Goal: Transaction & Acquisition: Register for event/course

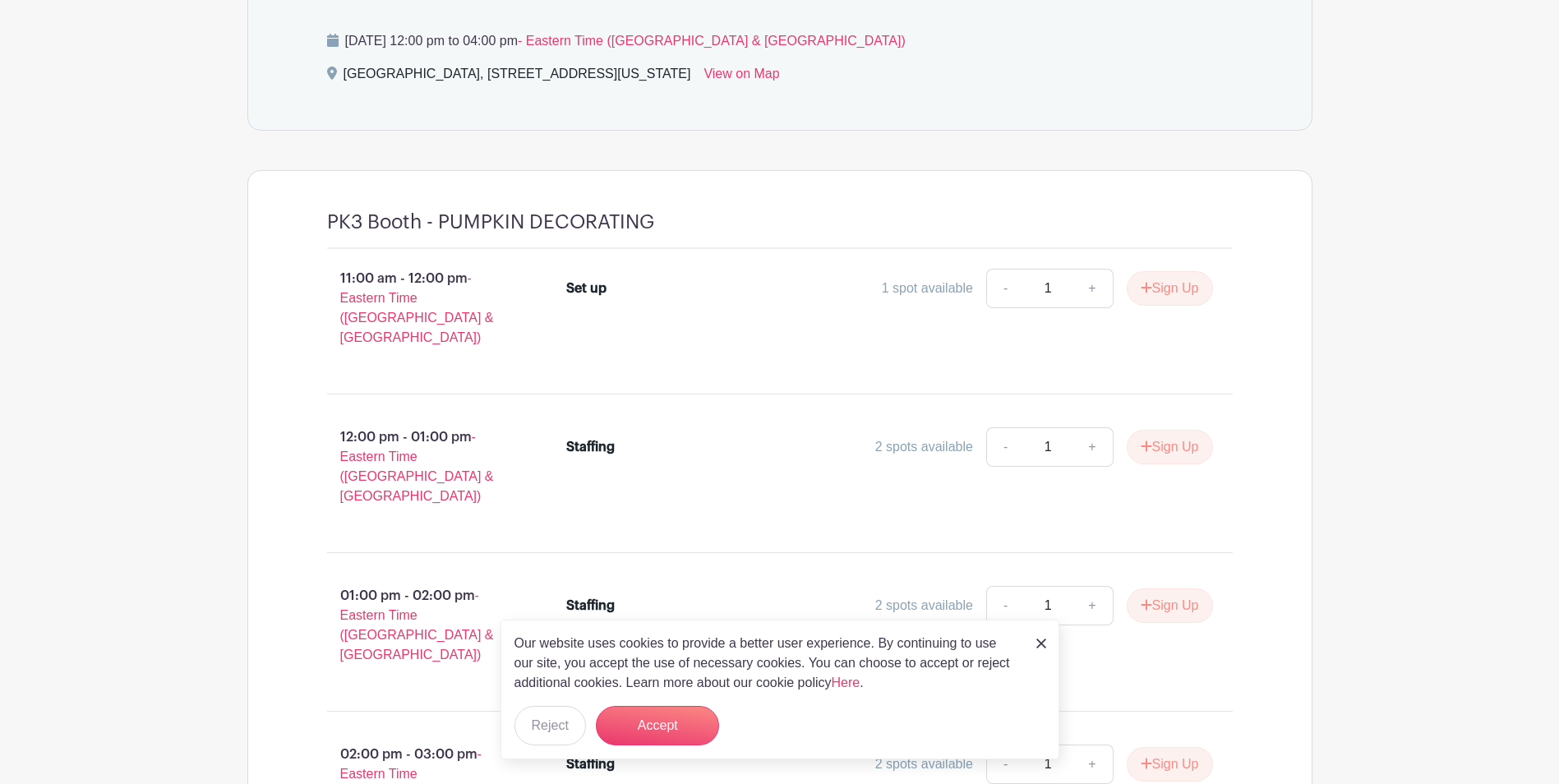
scroll to position [821, 0]
click at [564, 714] on button "Reject" at bounding box center [550, 725] width 72 height 39
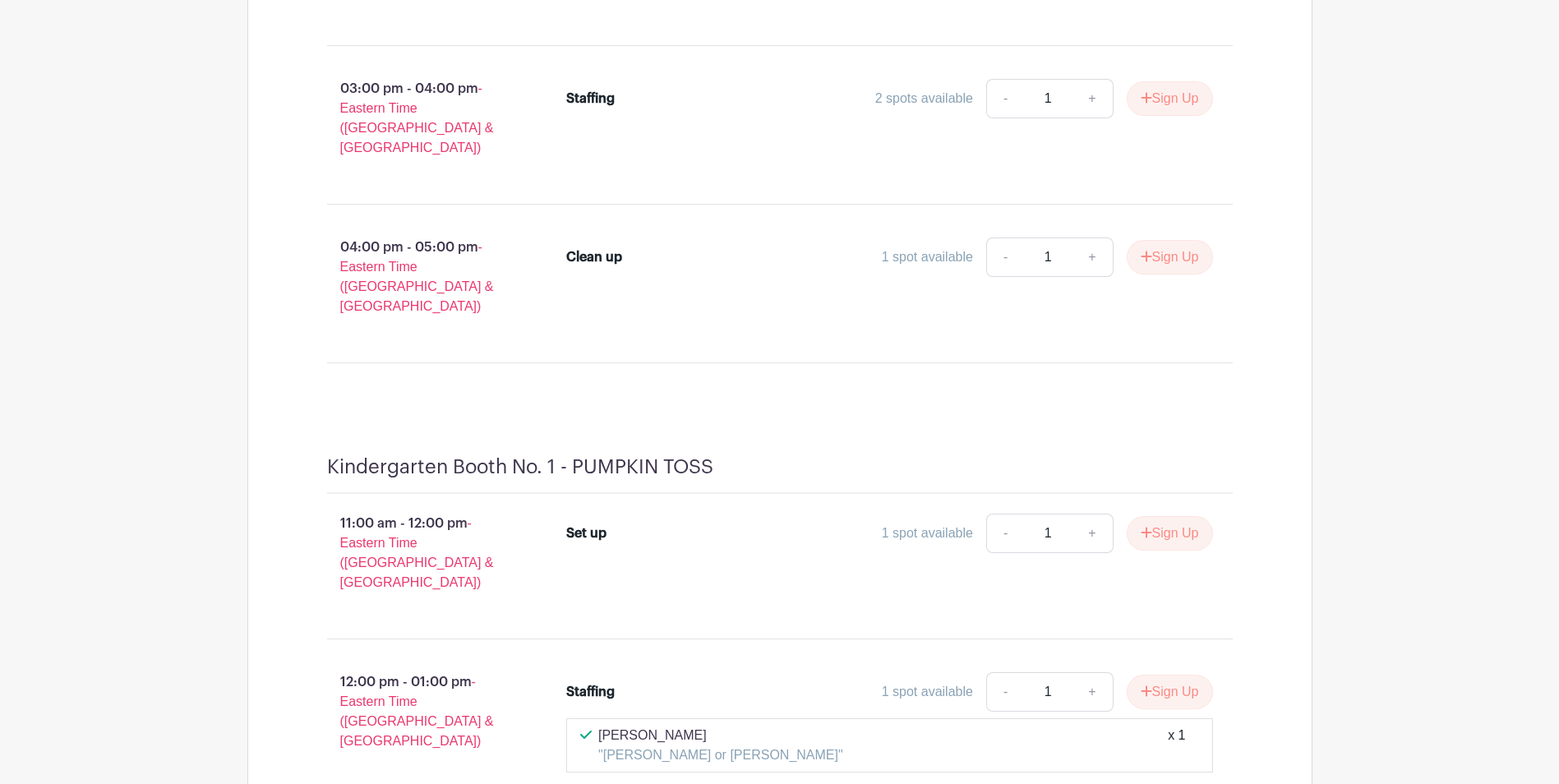
scroll to position [2712, 0]
click at [1153, 676] on button "Sign Up" at bounding box center [1170, 692] width 86 height 35
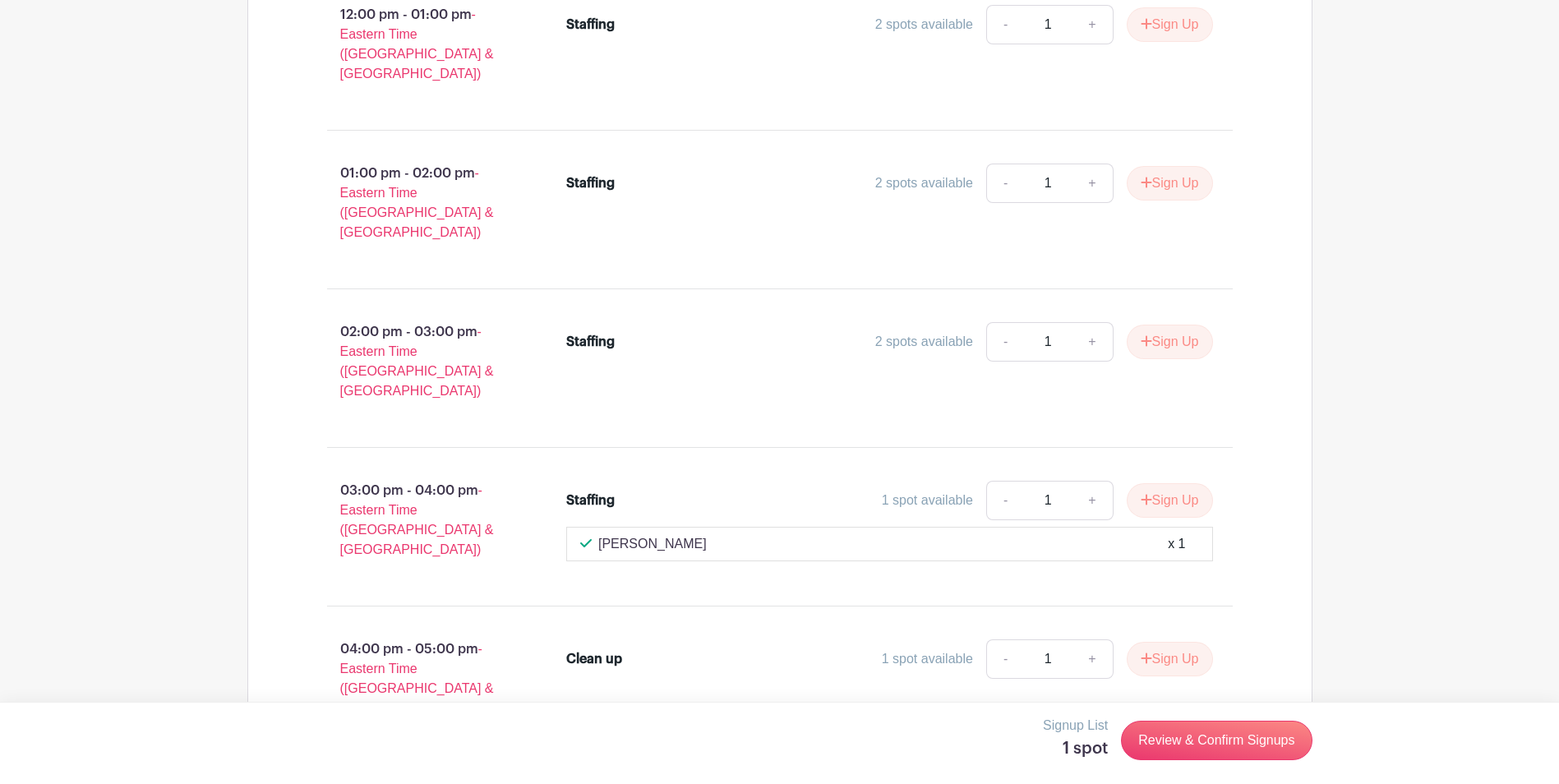
scroll to position [8710, 0]
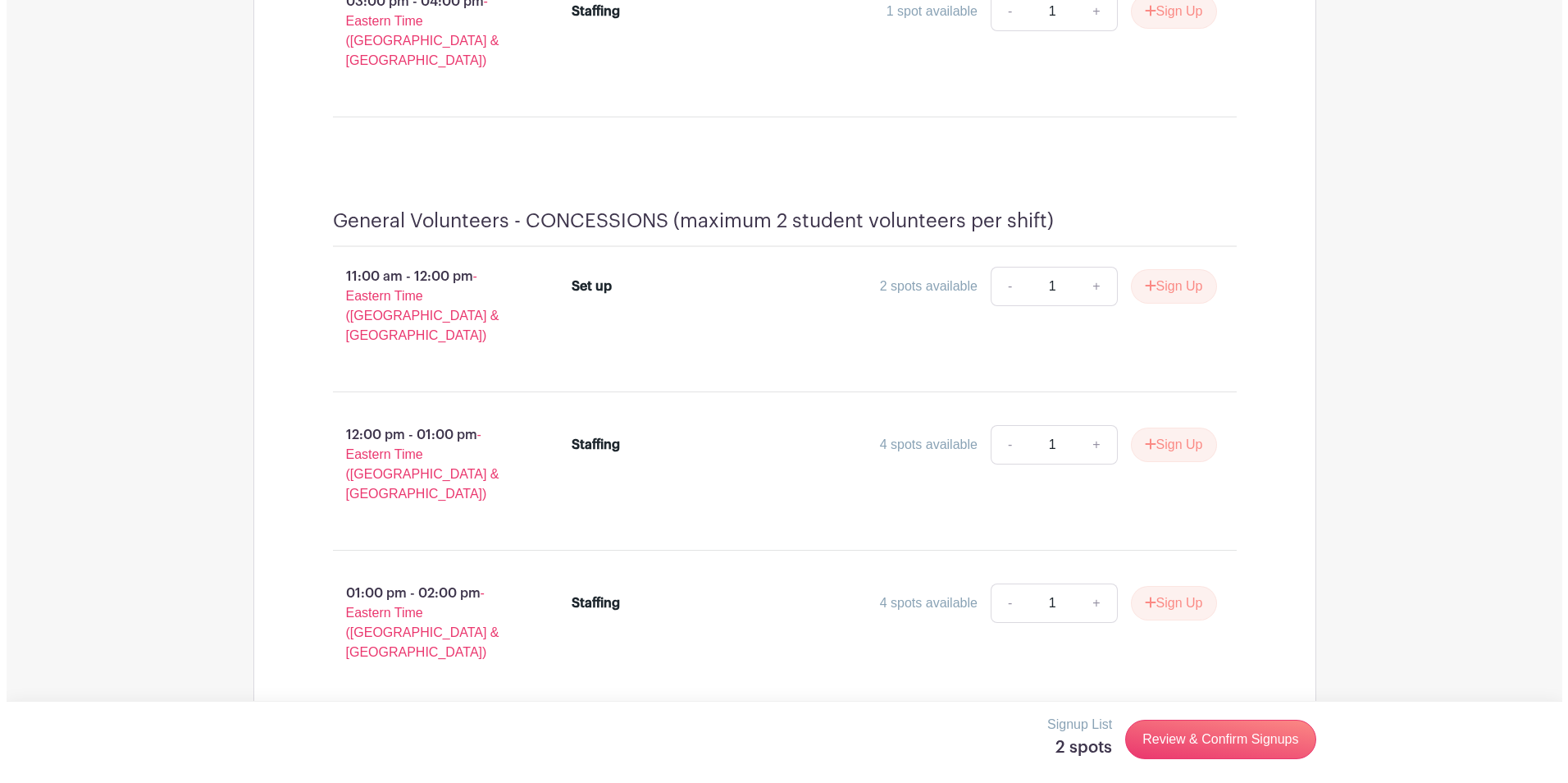
scroll to position [16741, 0]
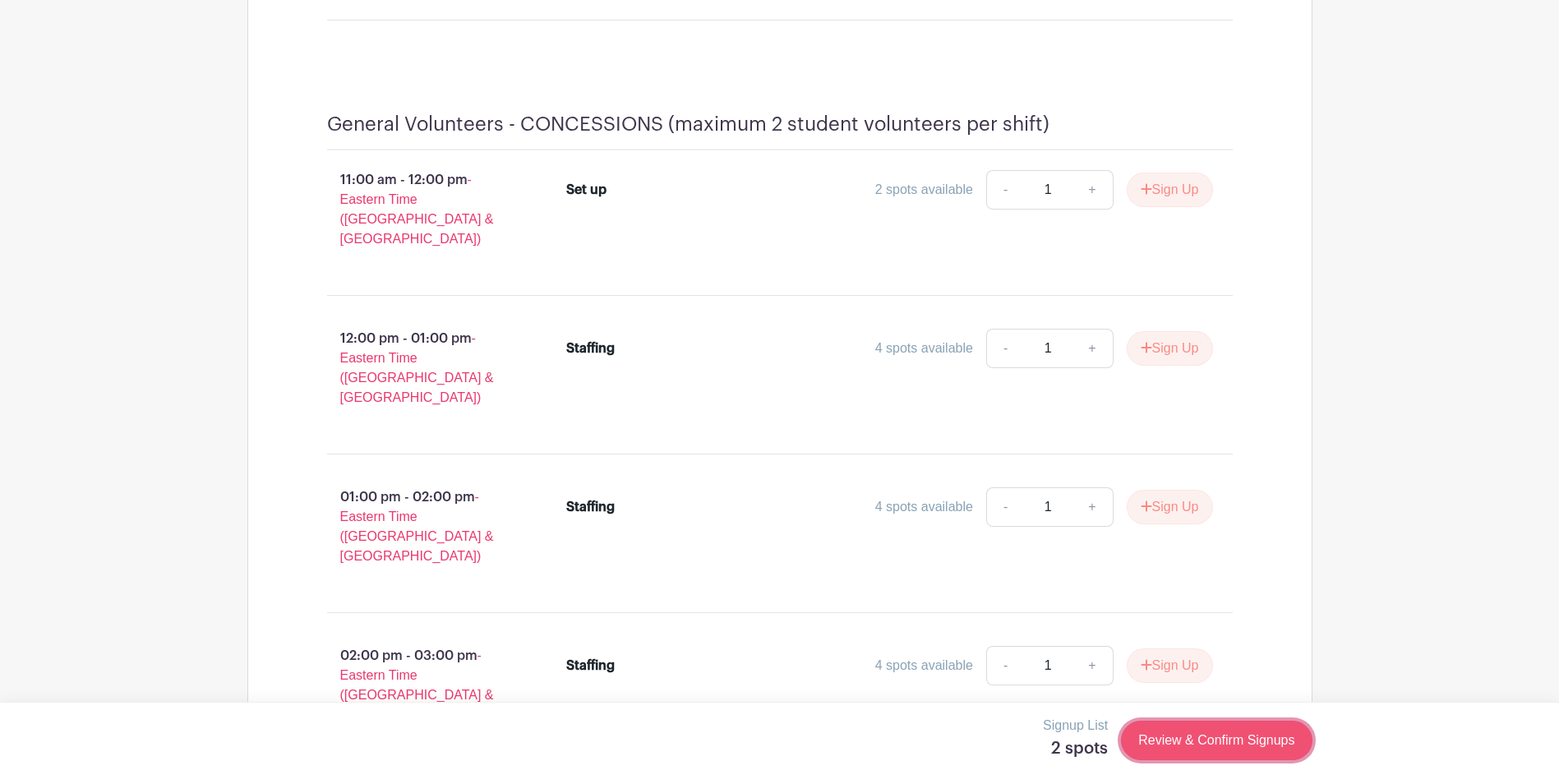
click at [1174, 740] on link "Review & Confirm Signups" at bounding box center [1216, 740] width 191 height 39
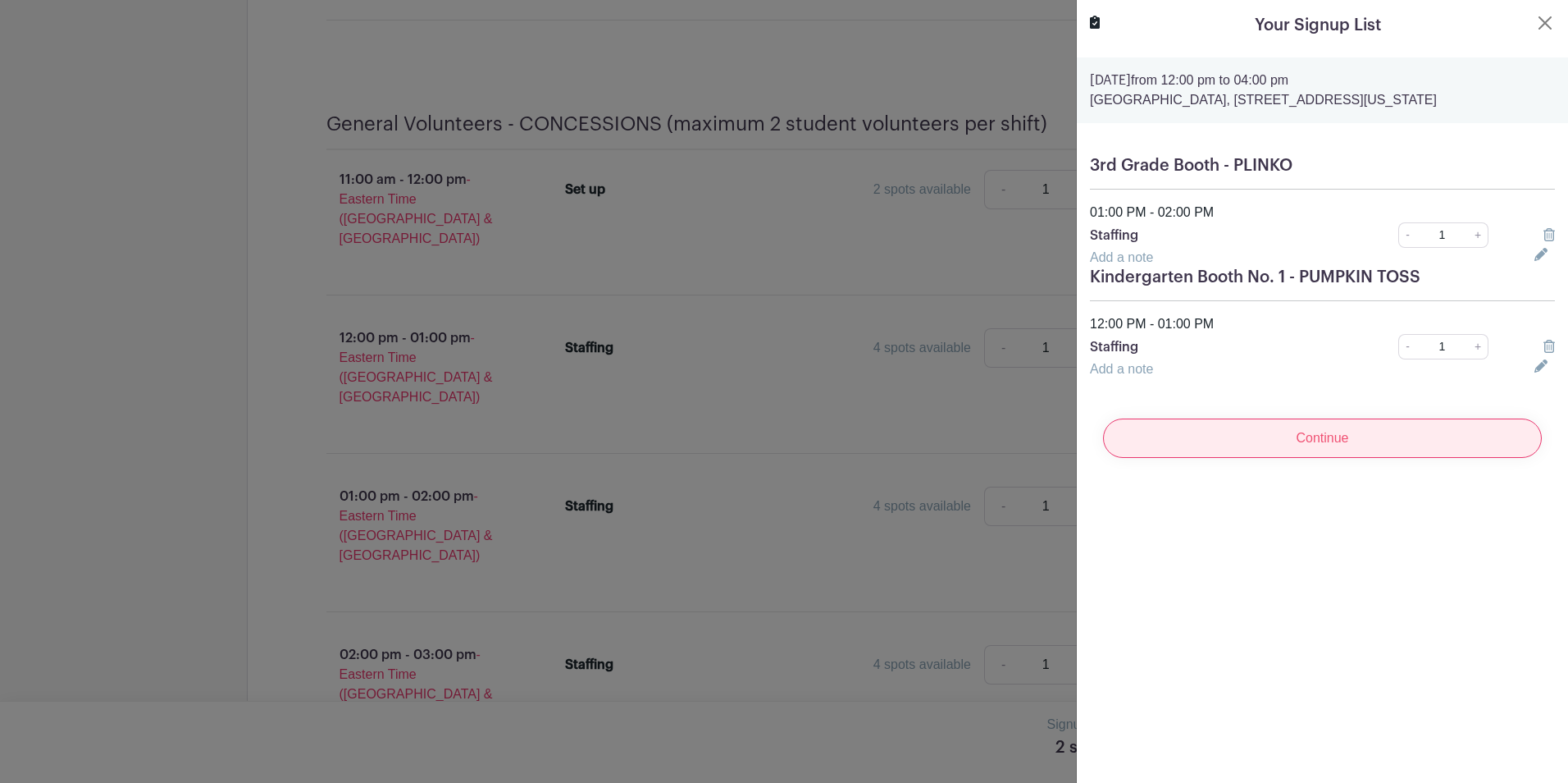
click at [1373, 458] on input "Continue" at bounding box center [1323, 438] width 438 height 39
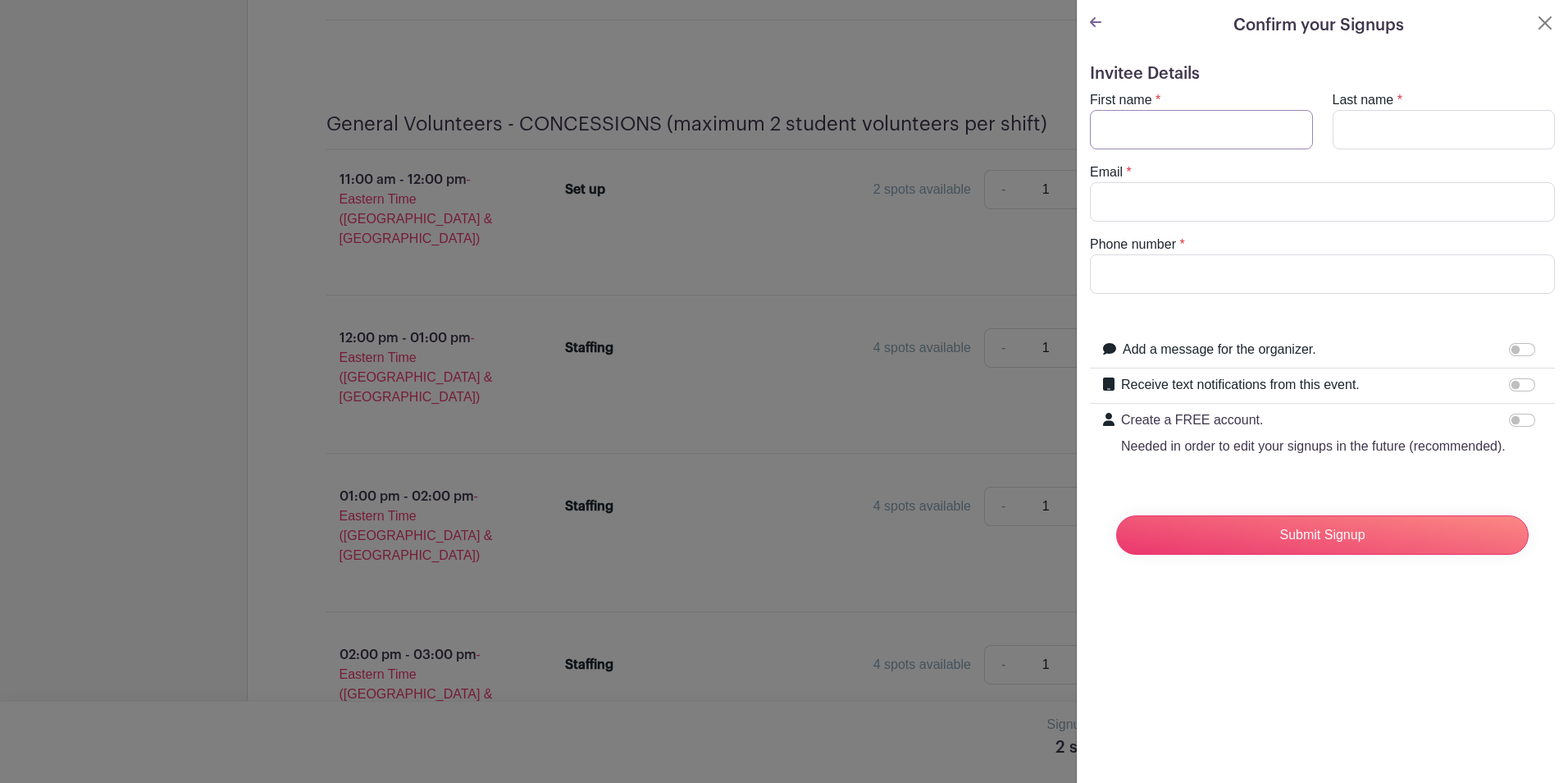
click at [1117, 129] on input "First name" at bounding box center [1201, 130] width 223 height 39
type input "Tesmerelna"
type input "Atsbeha"
type input "tesmerelna@gmail.com"
click at [1183, 269] on input "Phone number" at bounding box center [1323, 274] width 465 height 39
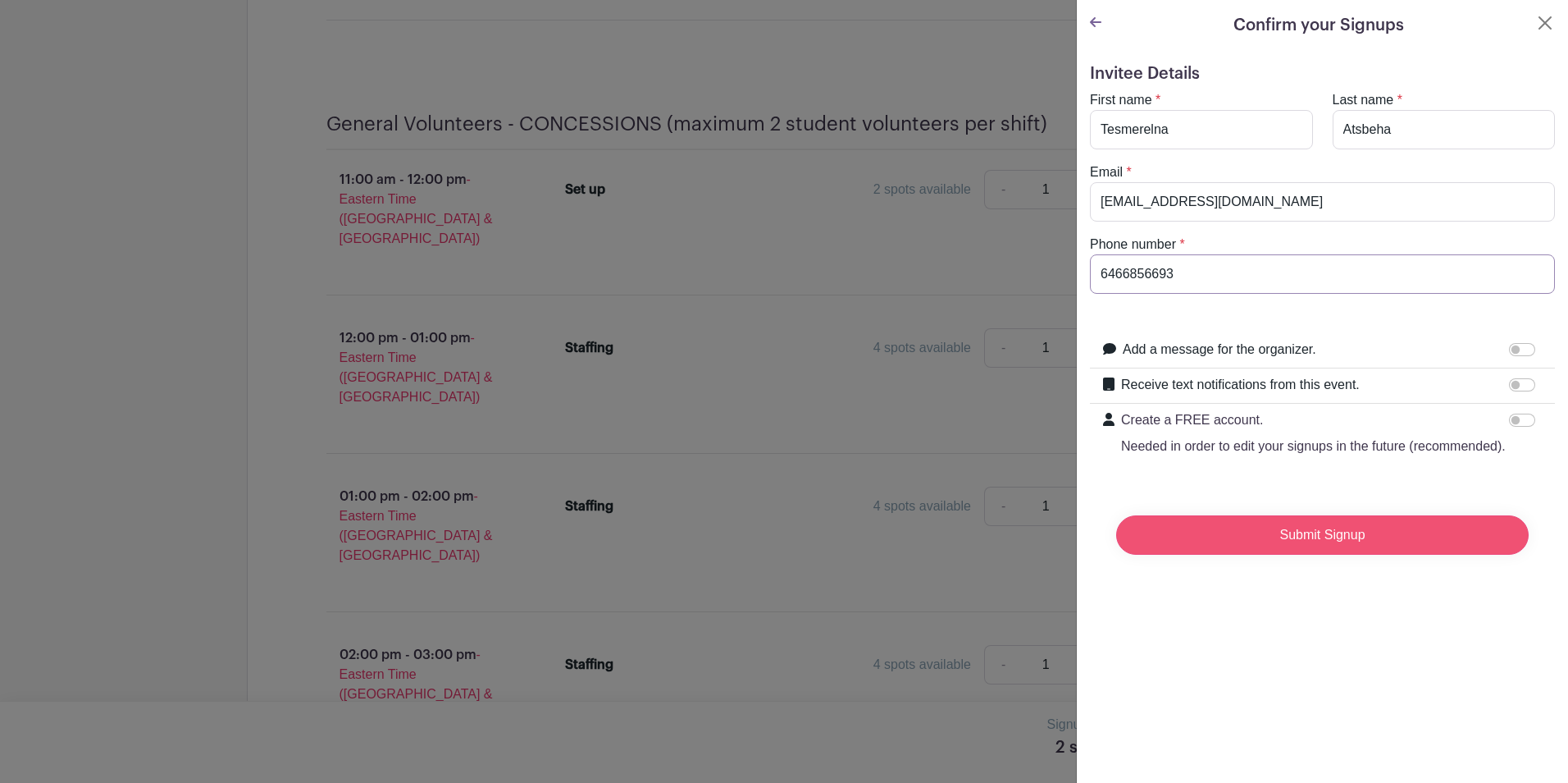
type input "6466856693"
click at [1279, 552] on input "Submit Signup" at bounding box center [1323, 535] width 412 height 39
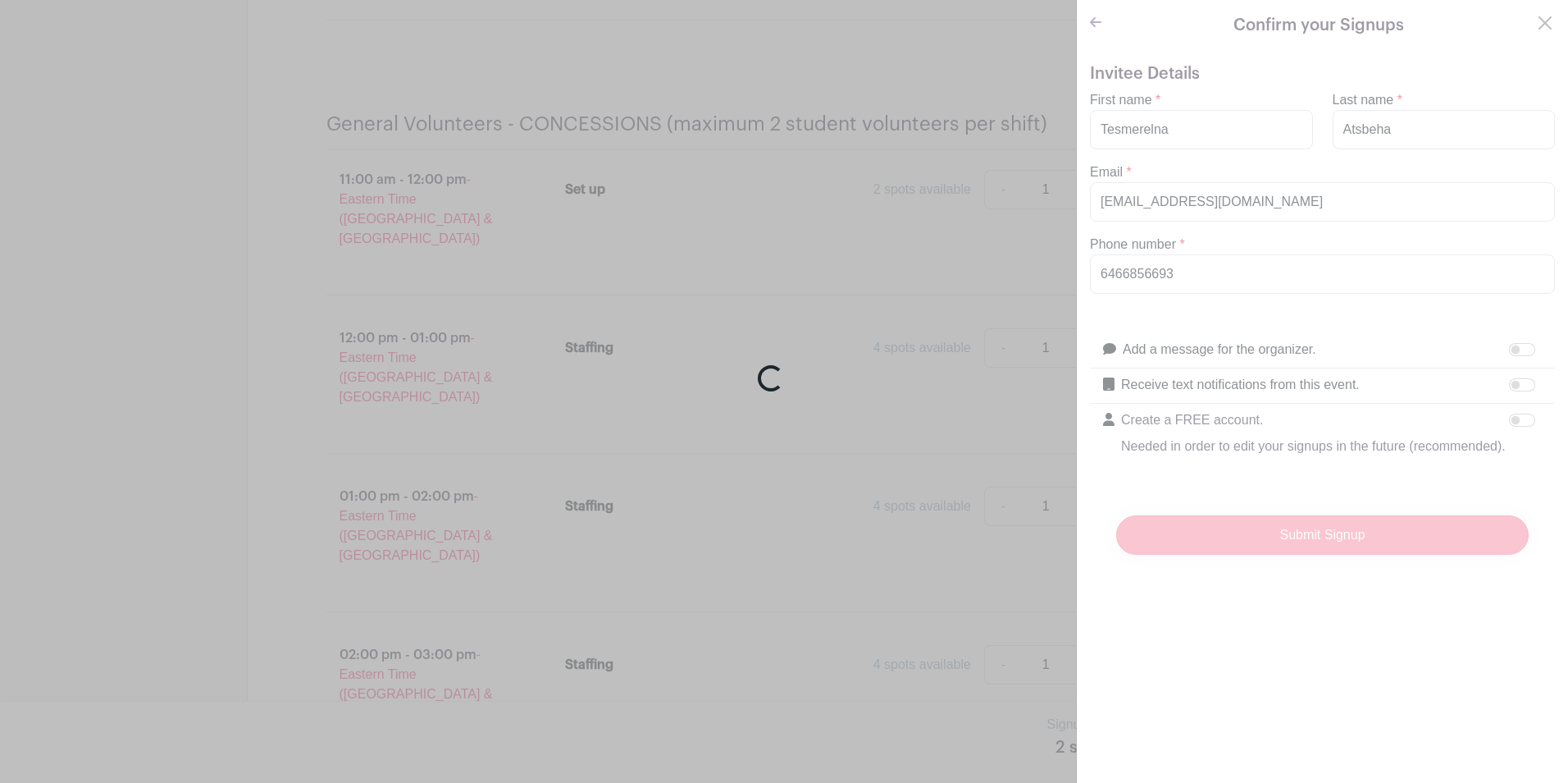
scroll to position [16779, 0]
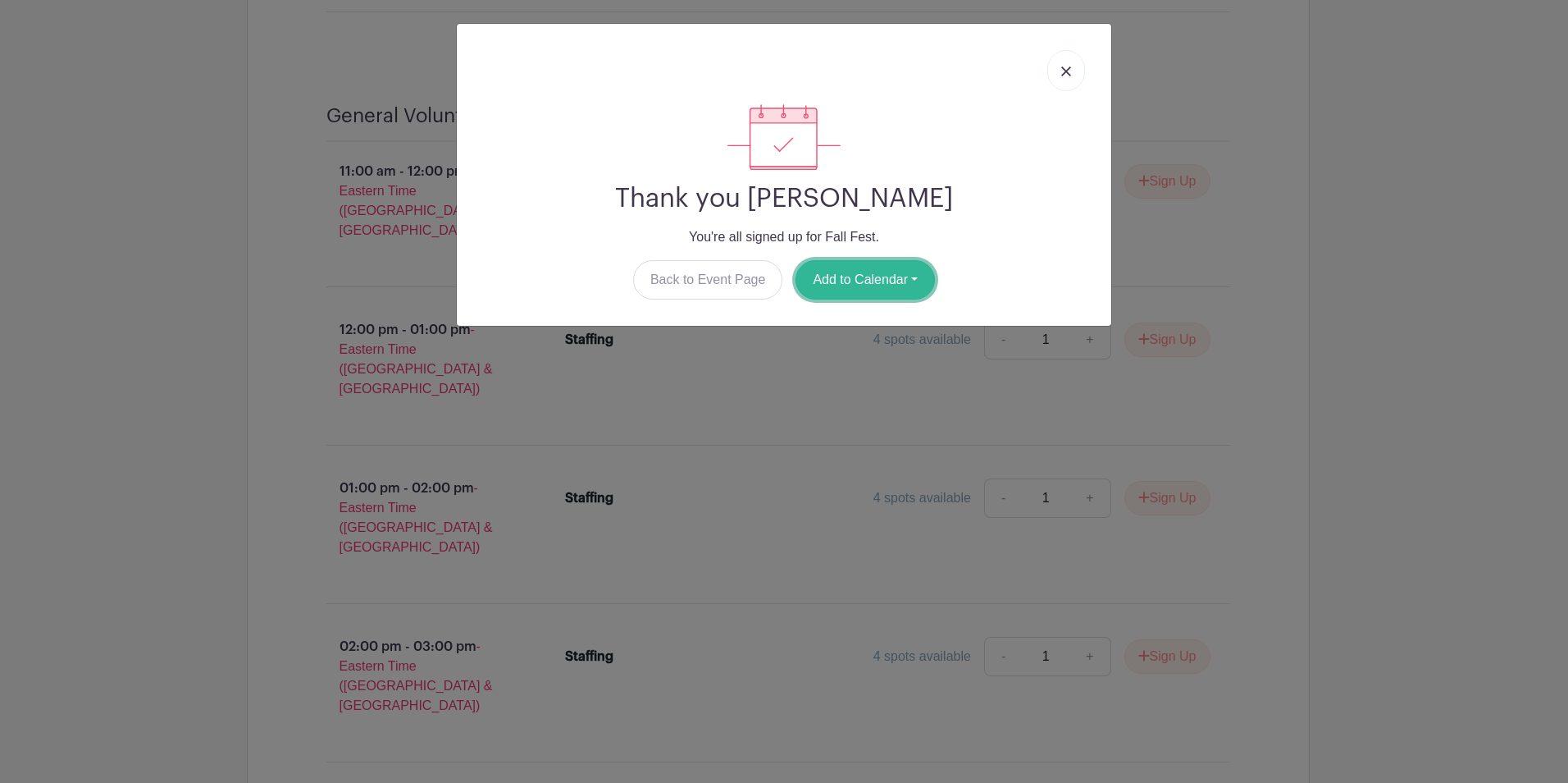
click at [872, 272] on button "Add to Calendar" at bounding box center [865, 280] width 139 height 39
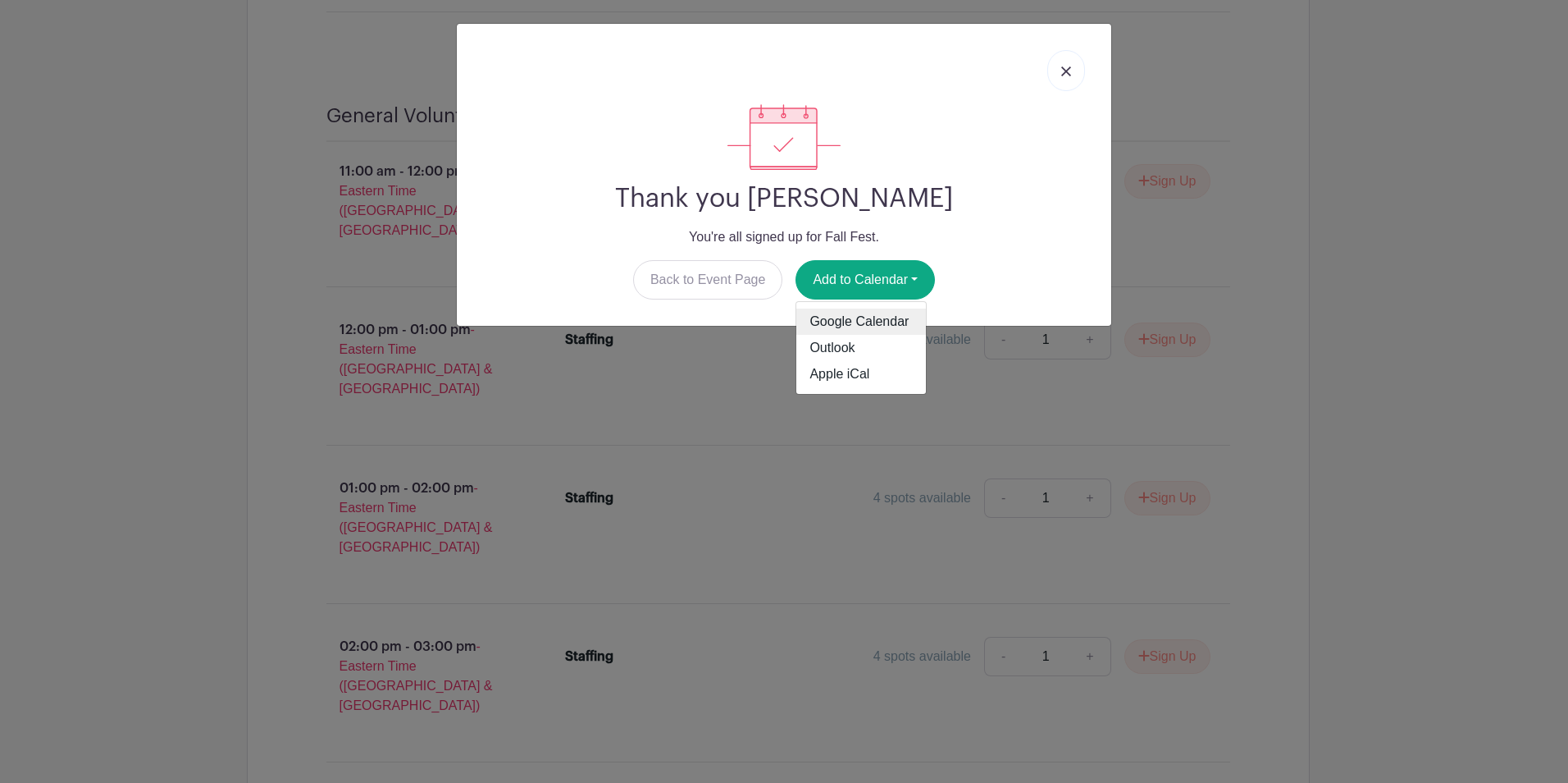
click at [857, 315] on link "Google Calendar" at bounding box center [861, 322] width 130 height 26
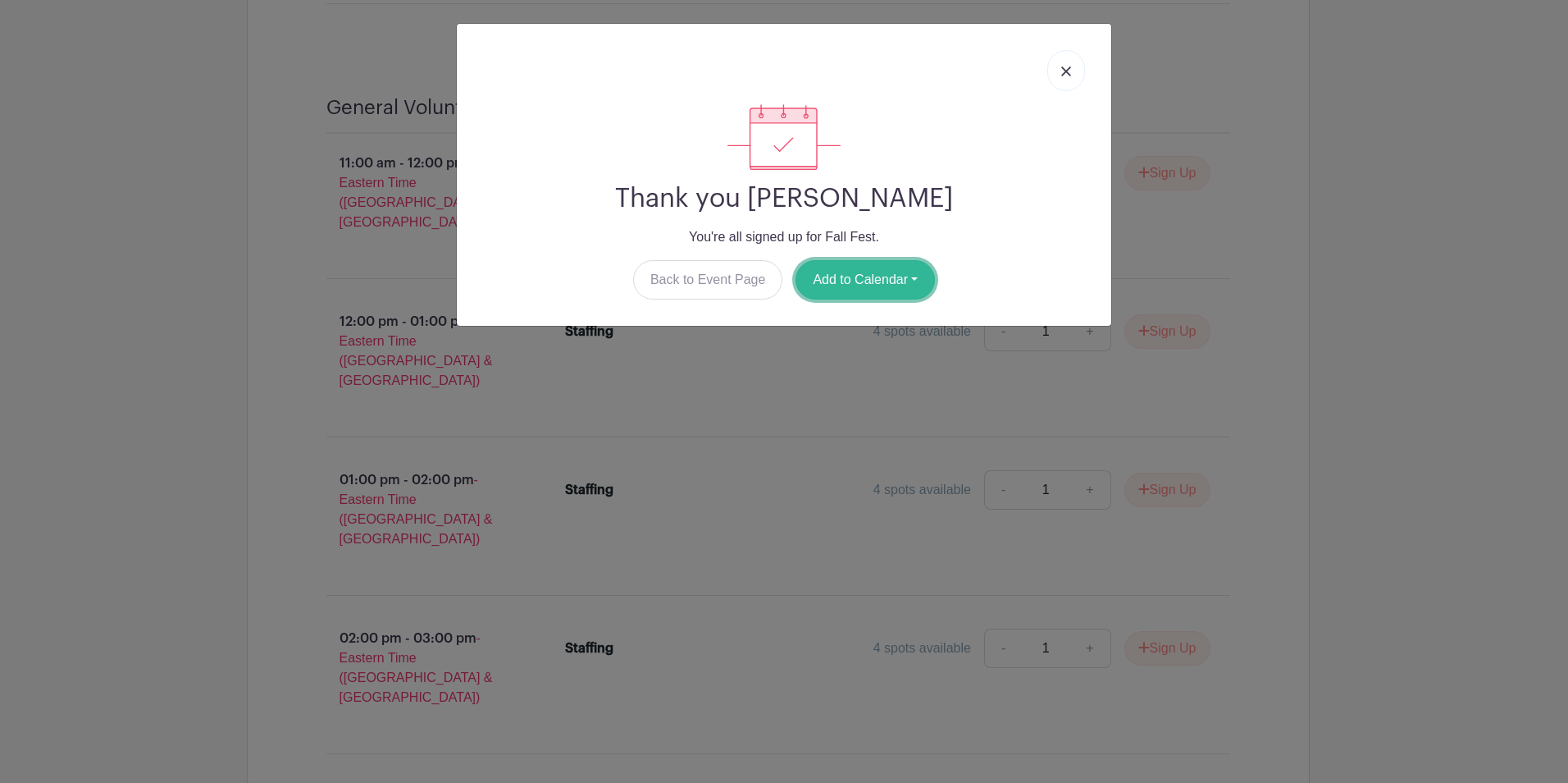
click at [845, 290] on button "Add to Calendar" at bounding box center [865, 280] width 139 height 39
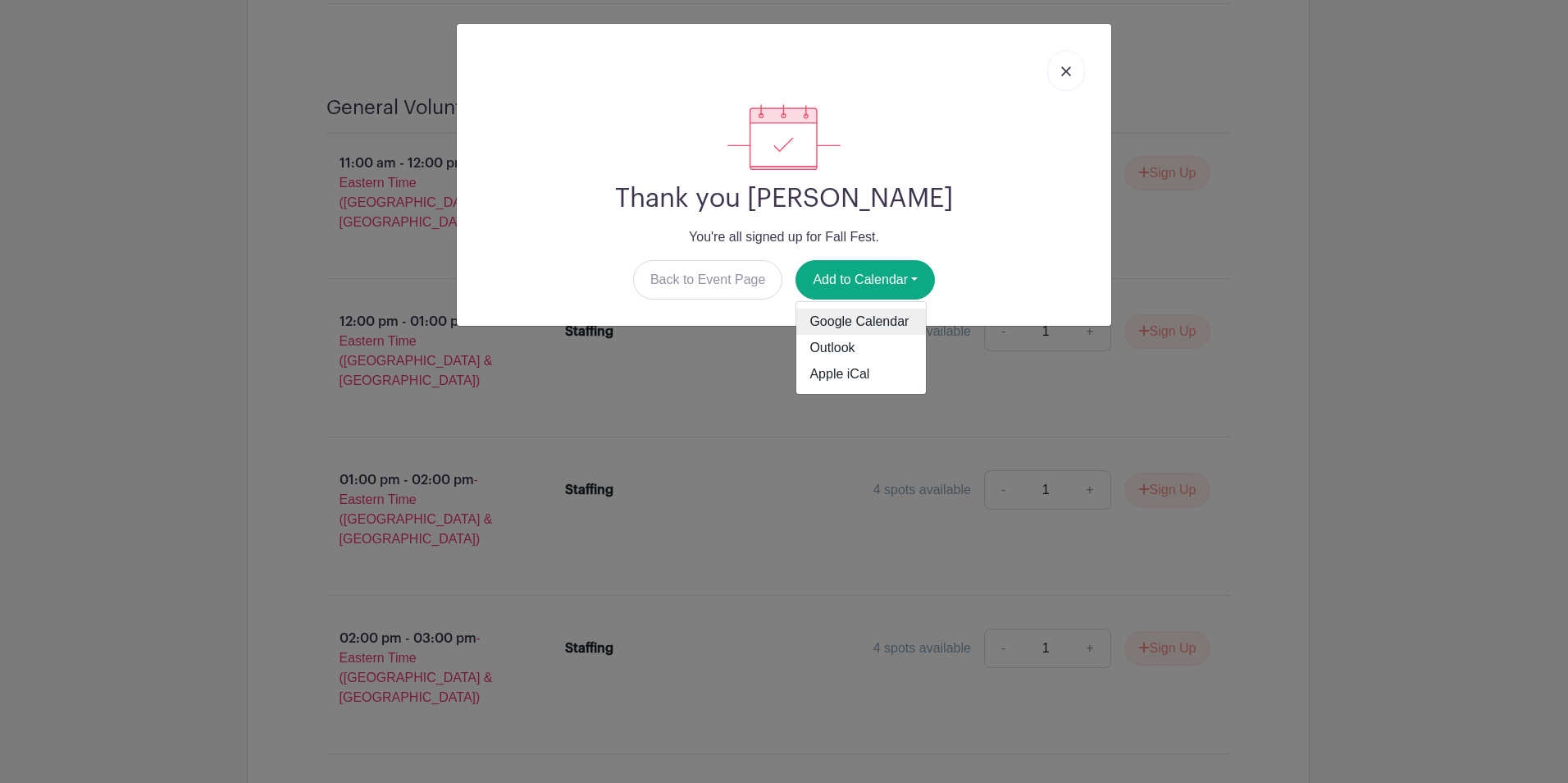
click at [877, 326] on link "Google Calendar" at bounding box center [861, 322] width 130 height 26
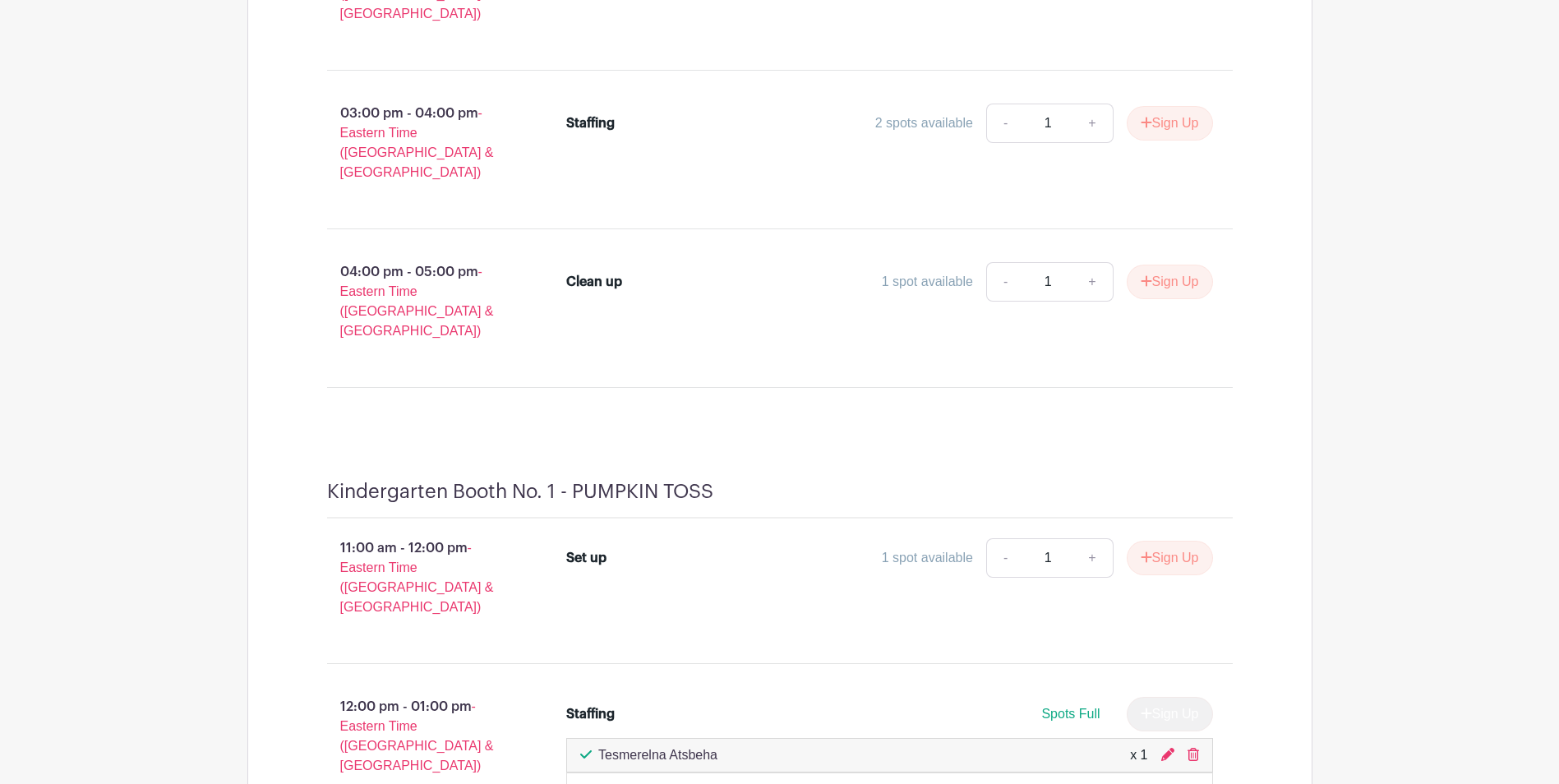
scroll to position [2712, 0]
